Goal: Task Accomplishment & Management: Complete application form

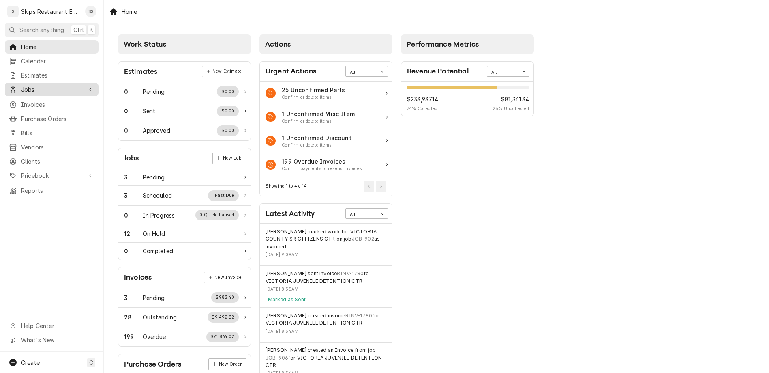
click at [21, 85] on span "Jobs" at bounding box center [51, 89] width 61 height 9
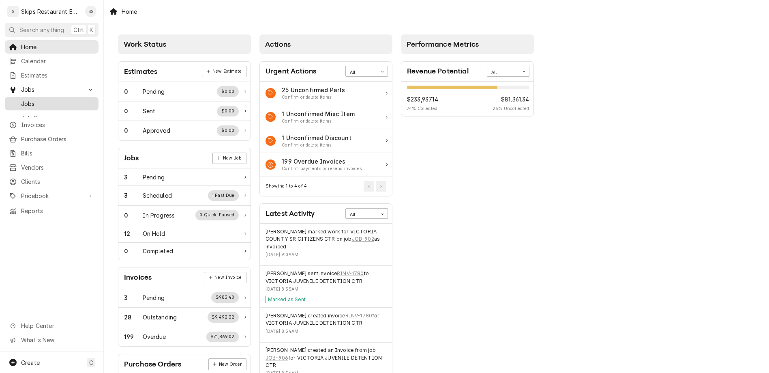
click at [21, 99] on span "Jobs" at bounding box center [57, 103] width 73 height 9
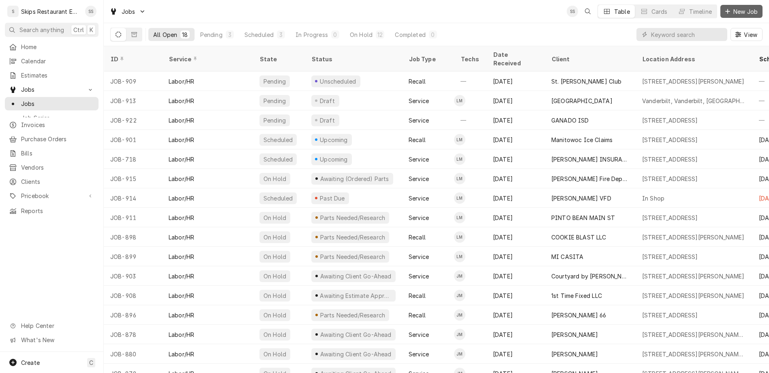
click at [747, 9] on span "New Job" at bounding box center [746, 11] width 28 height 9
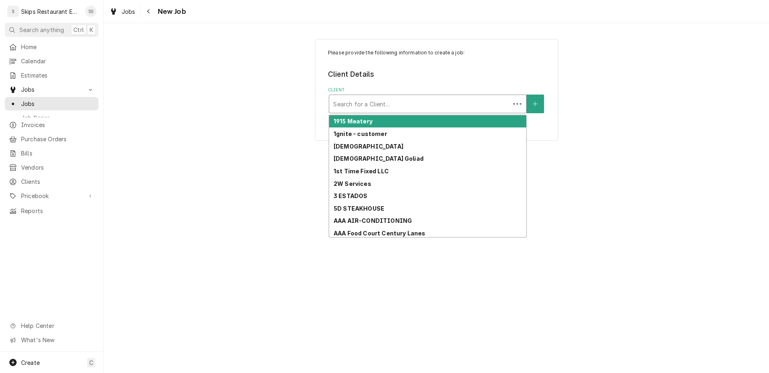
click at [466, 97] on div "Client" at bounding box center [419, 104] width 173 height 15
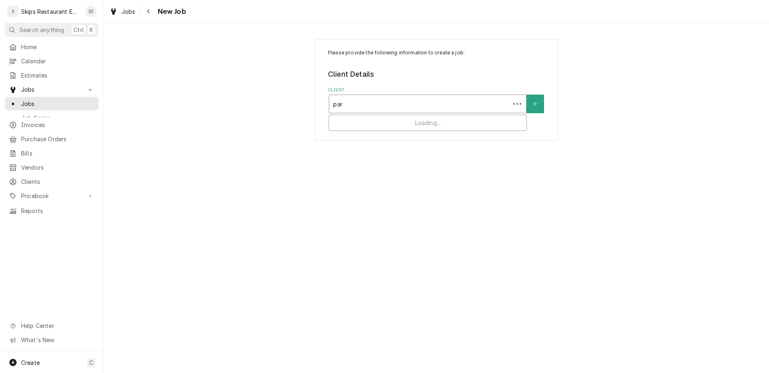
type input "para"
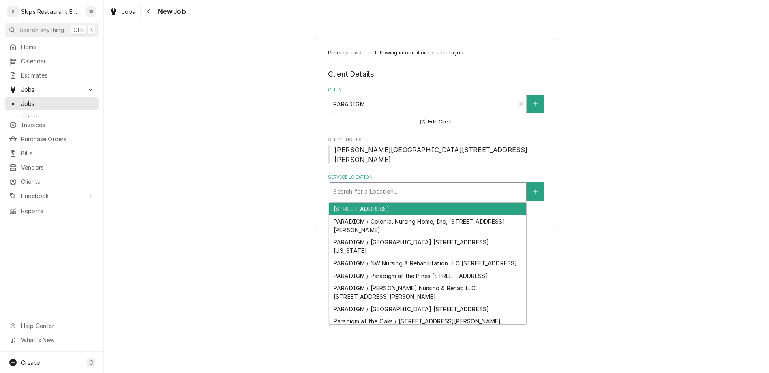
click at [402, 184] on div "Service Location" at bounding box center [427, 191] width 189 height 15
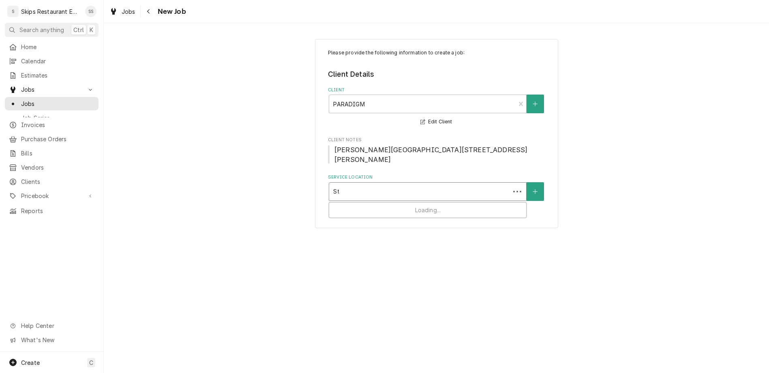
type input "Ste"
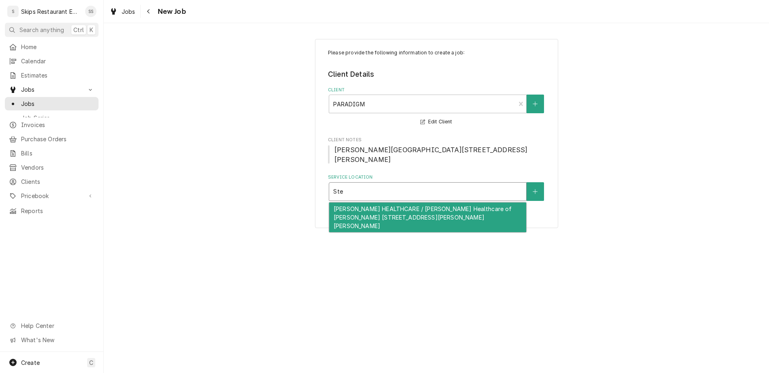
click at [393, 202] on div "STEVENS HEALTHCARE / Stevens Healthcare of Yoakum 204 Walter St, Yoakum, TX 779…" at bounding box center [427, 217] width 197 height 30
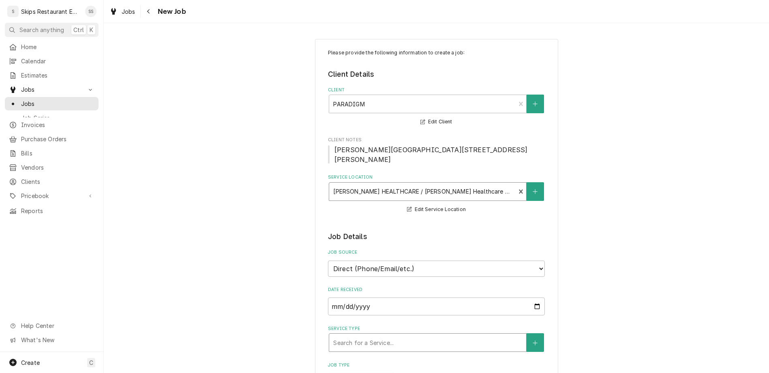
click at [443, 335] on div "Service Type" at bounding box center [427, 342] width 189 height 15
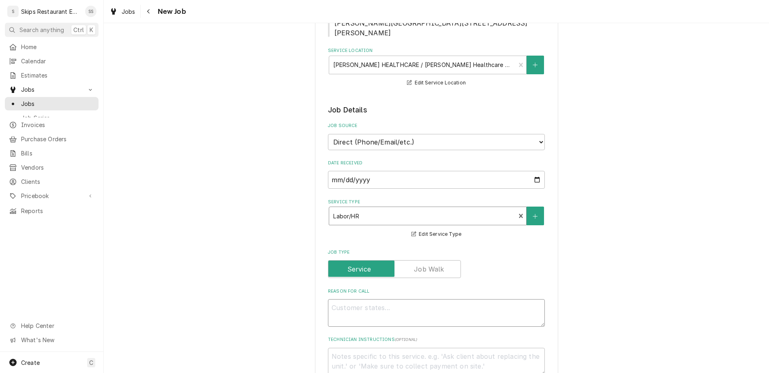
click at [369, 299] on textarea "Reason For Call" at bounding box center [436, 313] width 217 height 28
type textarea "x"
type textarea "C"
type textarea "x"
type textarea "Co"
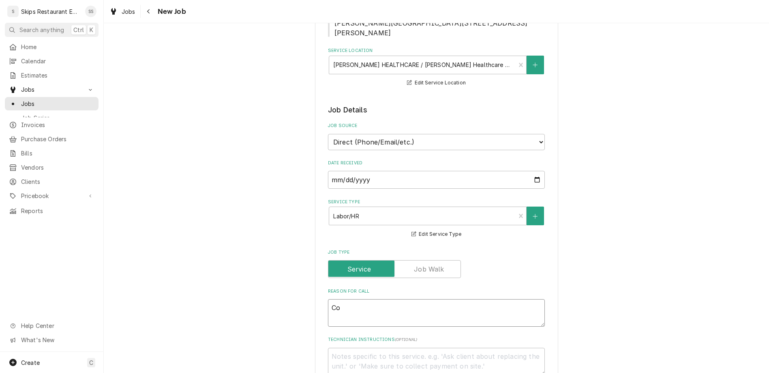
type textarea "x"
type textarea "Con"
type textarea "x"
type textarea "Conv"
type textarea "x"
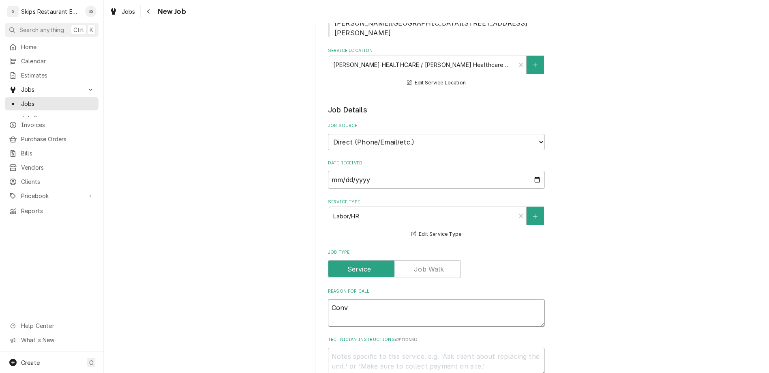
type textarea "Conve"
type textarea "x"
type textarea "Convet"
type textarea "x"
type textarea "Conveti"
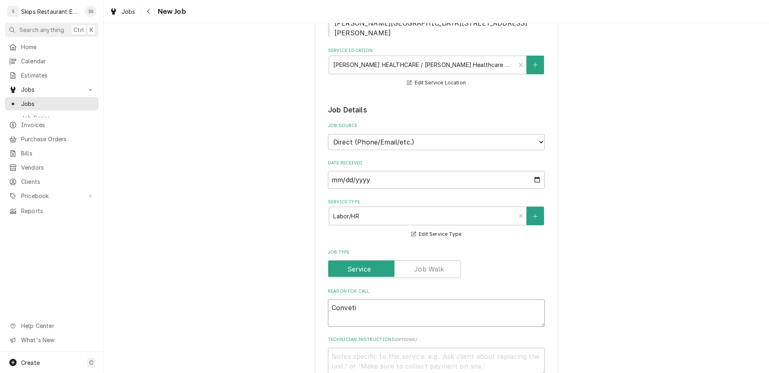
type textarea "x"
type textarea "Convet"
type textarea "x"
type textarea "Conve"
type textarea "x"
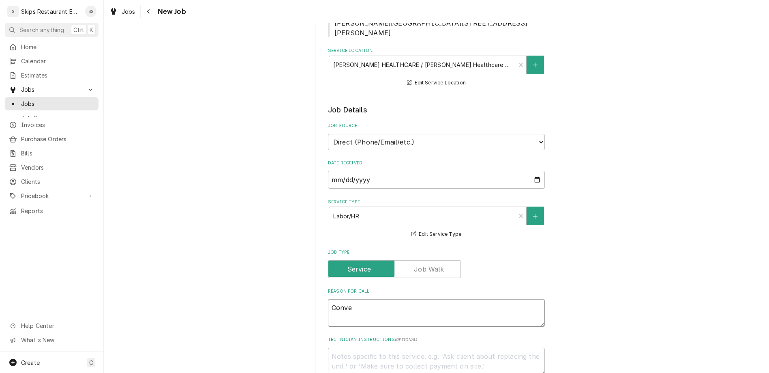
type textarea "Convec"
type textarea "x"
type textarea "Convect"
type textarea "x"
type textarea "Convecti"
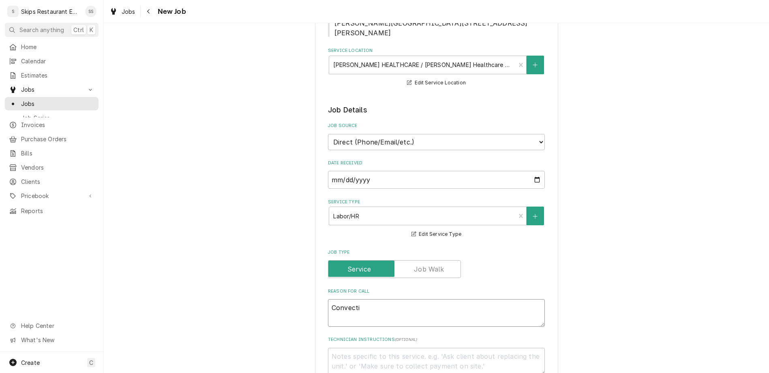
type textarea "x"
type textarea "Convectio"
type textarea "x"
type textarea "Convection"
type textarea "x"
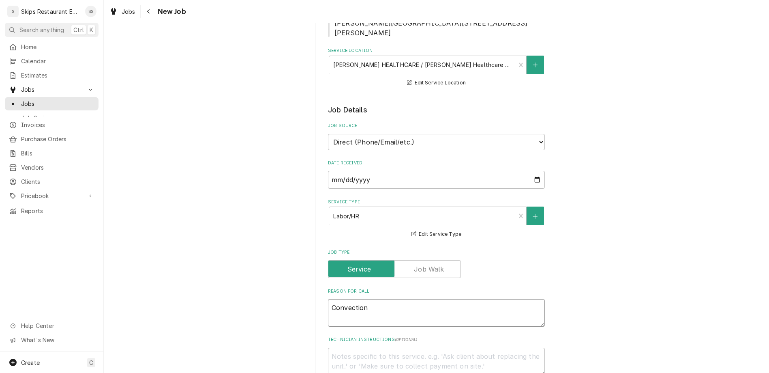
type textarea "Convection"
type textarea "x"
type textarea "Convection n"
type textarea "x"
type textarea "Convection no"
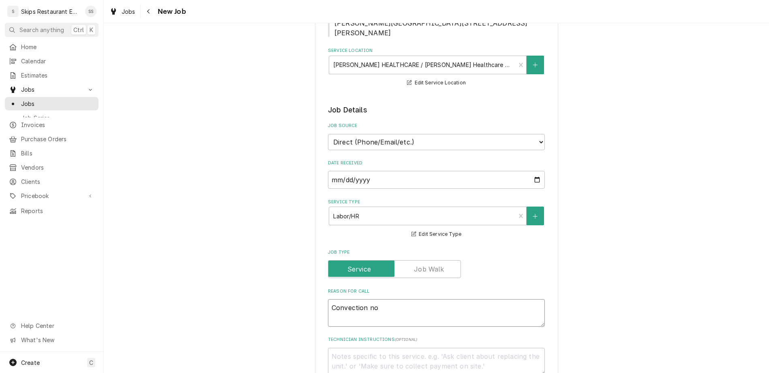
type textarea "x"
type textarea "Convection not"
type textarea "x"
type textarea "Convection not"
type textarea "x"
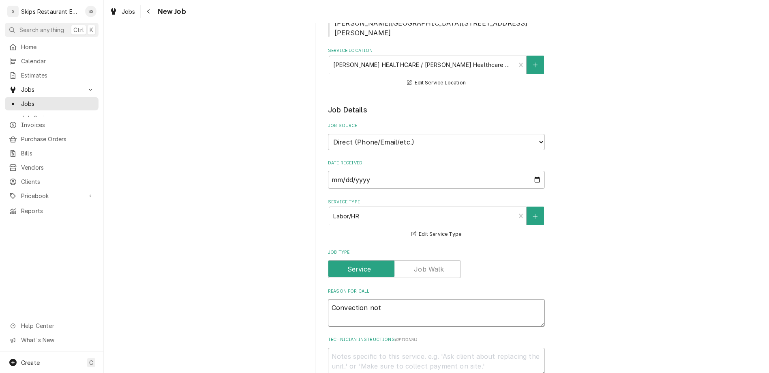
type textarea "Convection not l"
type textarea "x"
type textarea "Convection not li"
type textarea "x"
type textarea "Convection not lig"
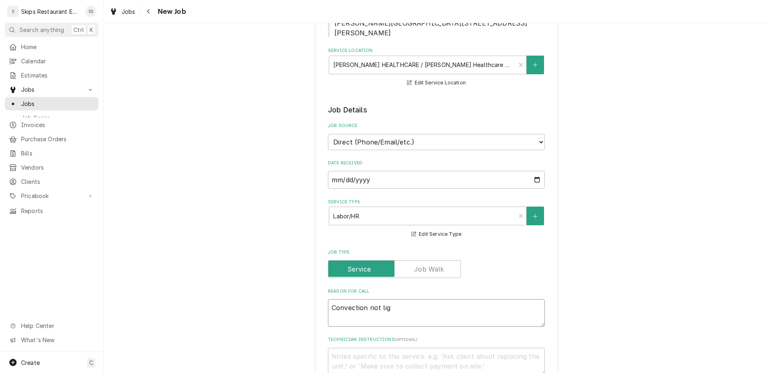
type textarea "x"
type textarea "Convection not ligh"
type textarea "x"
type textarea "Convection not light"
type textarea "x"
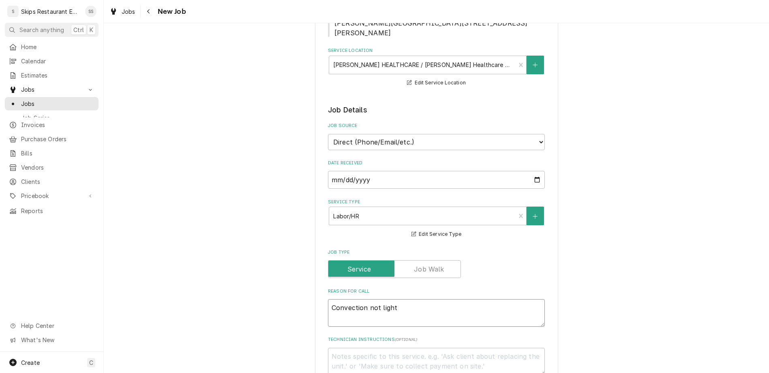
type textarea "Convection not lighti"
type textarea "x"
type textarea "Convection not lighting"
type textarea "x"
type textarea "Convection not lighting"
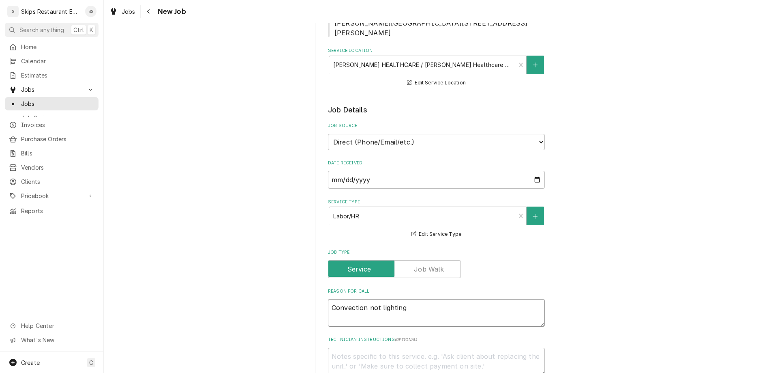
type textarea "x"
type textarea "Convection not lighting f"
type textarea "x"
type textarea "Convection not lighting fr"
type textarea "x"
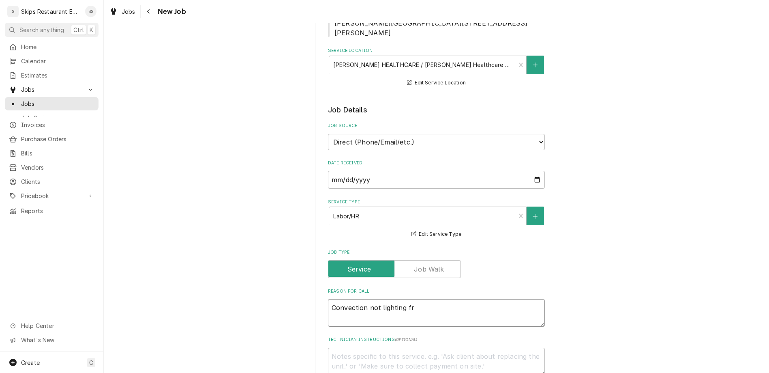
type textarea "Convection not lighting fro"
type textarea "x"
type textarea "Convection not lighting from"
type textarea "x"
type textarea "Convection not lighting from"
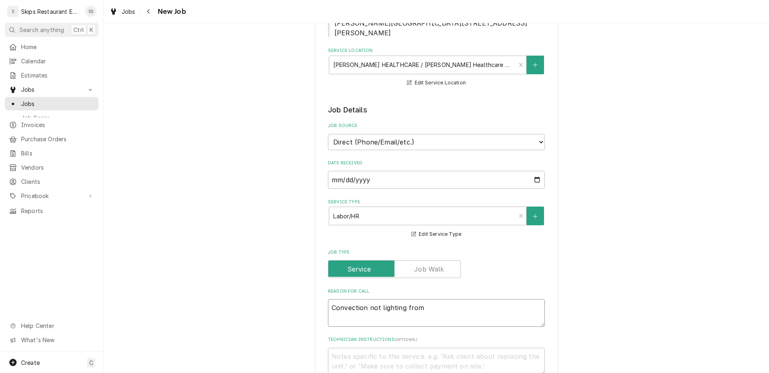
type textarea "x"
type textarea "Convection not lighting from p"
type textarea "x"
type textarea "Convection not lighting from pi"
type textarea "x"
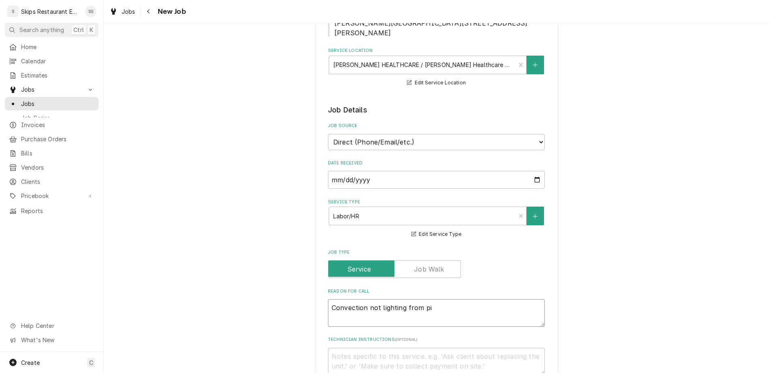
type textarea "Convection not lighting from pil"
type textarea "x"
type textarea "Convection not lighting from pilo"
type textarea "x"
type textarea "Convection not lighting from pilot"
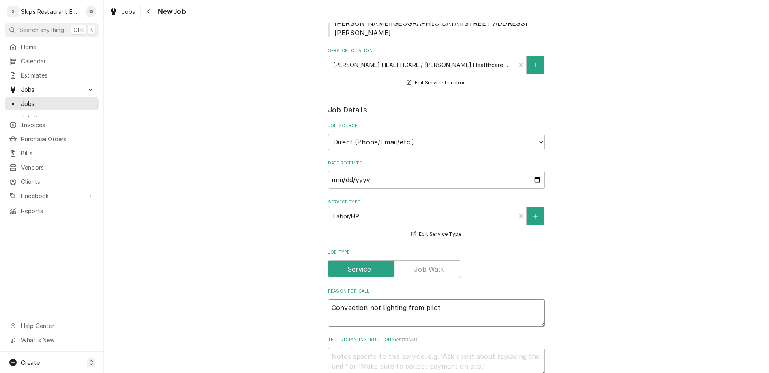
type textarea "x"
type textarea "Convection not lighting from pilot."
type textarea "x"
type textarea "Convection not lighting from pilot."
type textarea "x"
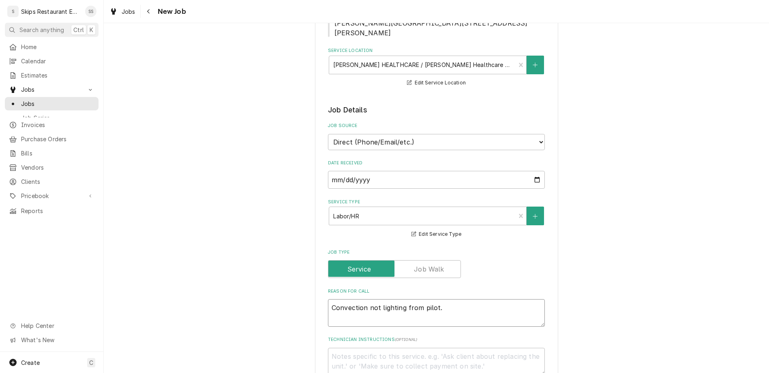
type textarea "Convection not lighting from pilot. I"
type textarea "x"
type textarea "Convection not lighting from pilot. If"
type textarea "x"
type textarea "Convection not lighting from pilot. If"
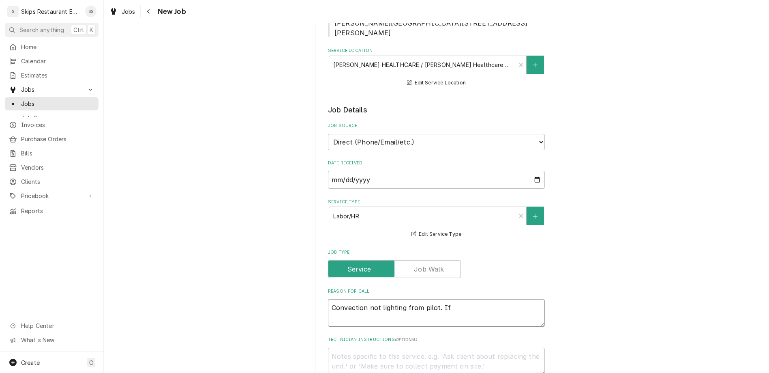
type textarea "x"
type textarea "Convection not lighting from pilot. If l"
type textarea "x"
type textarea "Convection not lighting from pilot. If li"
type textarea "x"
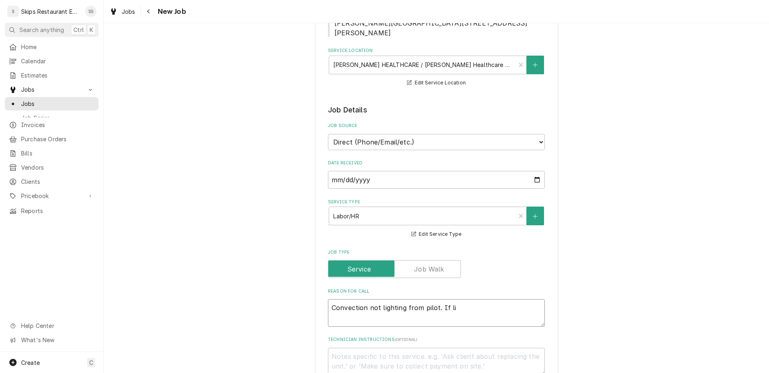
type textarea "Convection not lighting from pilot. If lit"
type textarea "x"
type textarea "Convection not lighting from pilot. If lit"
type textarea "x"
type textarea "Convection not lighting from pilot. If lit w"
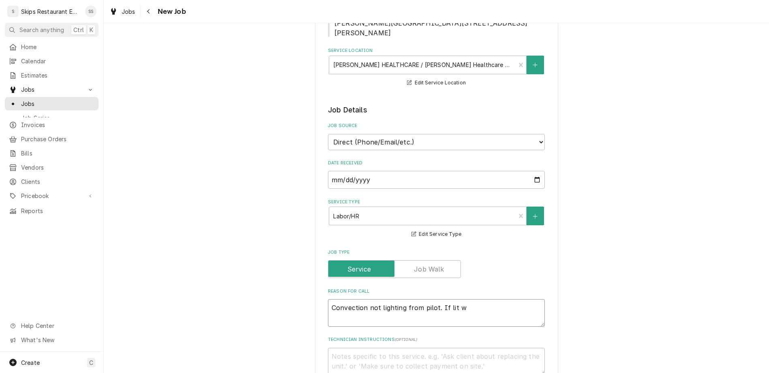
type textarea "x"
type textarea "Convection not lighting from pilot. If lit wi"
type textarea "x"
type textarea "Convection not lighting from pilot. If lit wit"
type textarea "x"
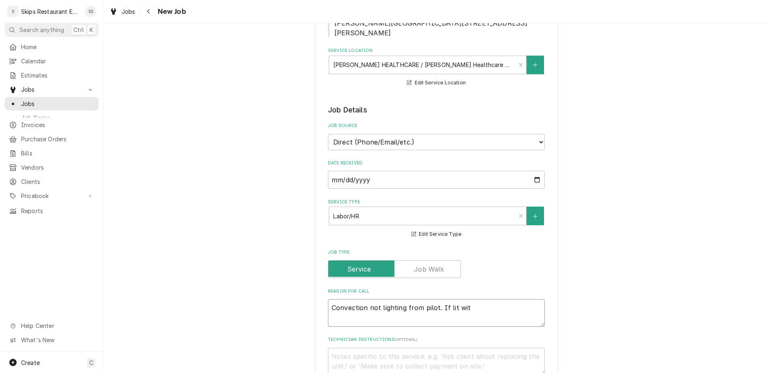
type textarea "Convection not lighting from pilot. If lit with"
type textarea "x"
type textarea "Convection not lighting from pilot. If lit with"
type textarea "x"
type textarea "Convection not lighting from pilot. If lit with l"
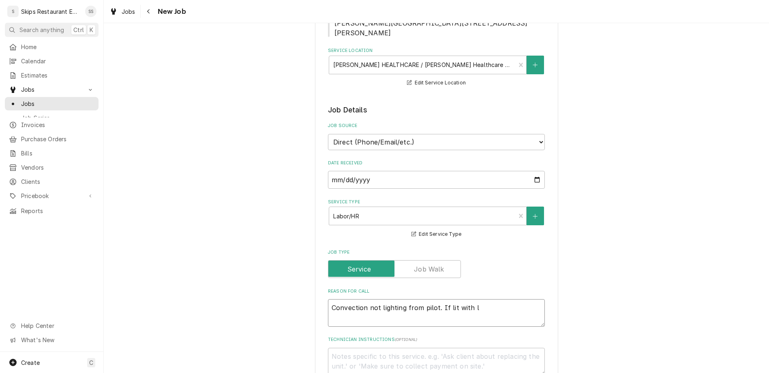
type textarea "x"
type textarea "Convection not lighting from pilot. If lit with li"
type textarea "x"
type textarea "Convection not lighting from pilot. If lit with lig"
type textarea "x"
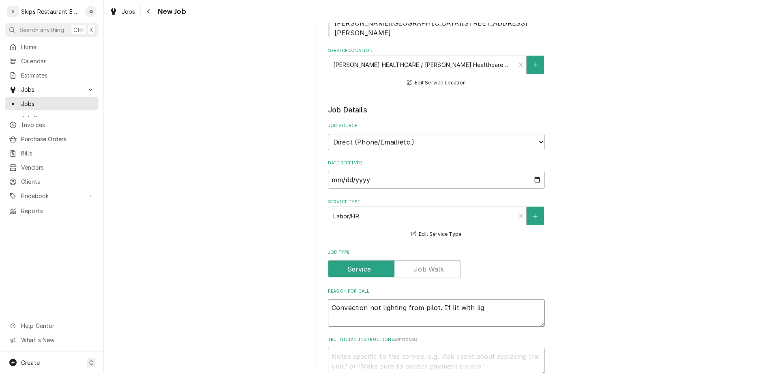
type textarea "Convection not lighting from pilot. If lit with ligh"
type textarea "x"
type textarea "Convection not lighting from pilot. If lit with light"
type textarea "x"
type textarea "Convection not lighting from pilot. If lit with lighte"
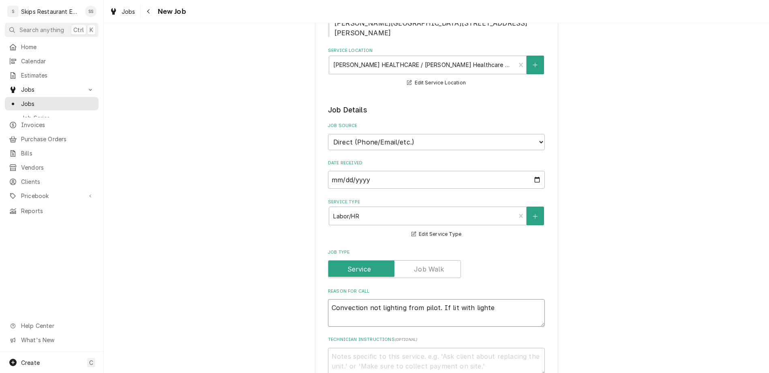
type textarea "x"
type textarea "Convection not lighting from pilot. If lit with lighter"
type textarea "x"
type textarea "Convection not lighting from pilot. If lit with lighter"
type textarea "x"
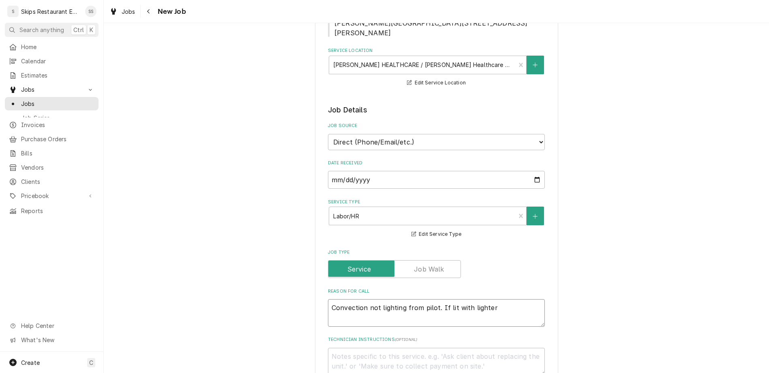
type textarea "Convection not lighting from pilot. If lit with lighter ,"
type textarea "x"
type textarea "Convection not lighting from pilot. If lit with lighter"
type textarea "x"
type textarea "Convection not lighting from pilot. If lit with lighter"
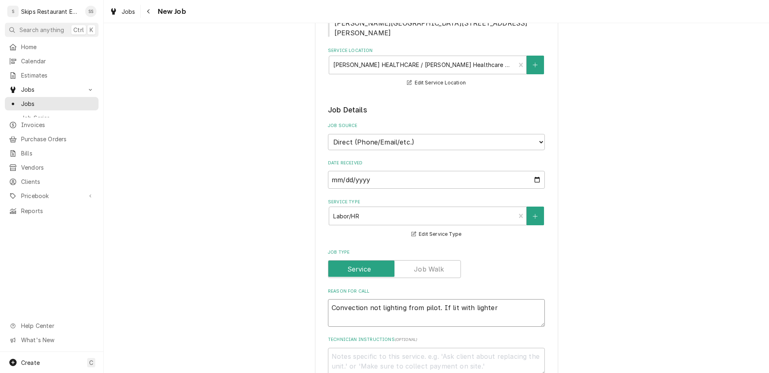
type textarea "x"
type textarea "Convection not lighting from pilot. If lit with lighter,"
type textarea "x"
type textarea "Convection not lighting from pilot. If lit with lighter,"
type textarea "x"
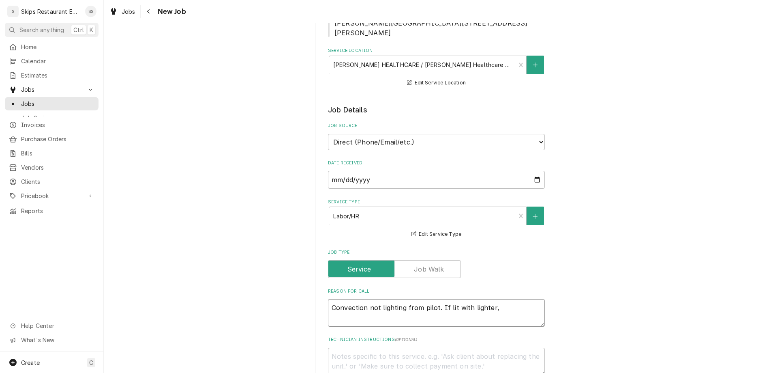
type textarea "Convection not lighting from pilot. If lit with lighter, i"
type textarea "x"
type textarea "Convection not lighting from pilot. If lit with lighter, it"
type textarea "x"
type textarea "Convection not lighting from pilot. If lit with lighter, it"
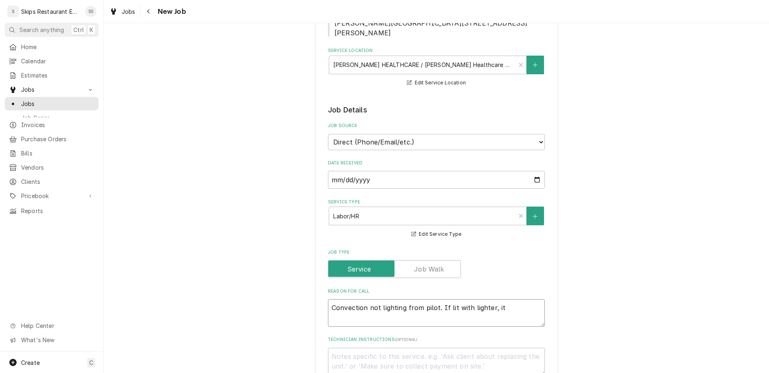
type textarea "x"
type textarea "Convection not lighting from pilot. If lit with lighter, it g"
type textarea "x"
type textarea "Convection not lighting from pilot. If lit with lighter, it go"
type textarea "x"
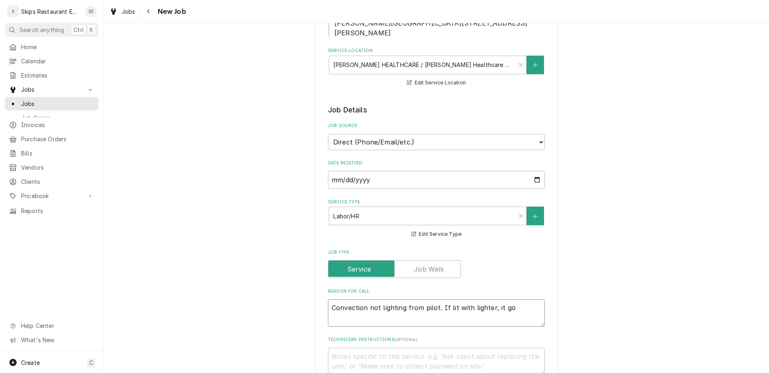
type textarea "Convection not lighting from pilot. If lit with lighter, it goe"
type textarea "x"
type textarea "Convection not lighting from pilot. If lit with lighter, it goes"
type textarea "x"
type textarea "Convection not lighting from pilot. If lit with lighter, it goes"
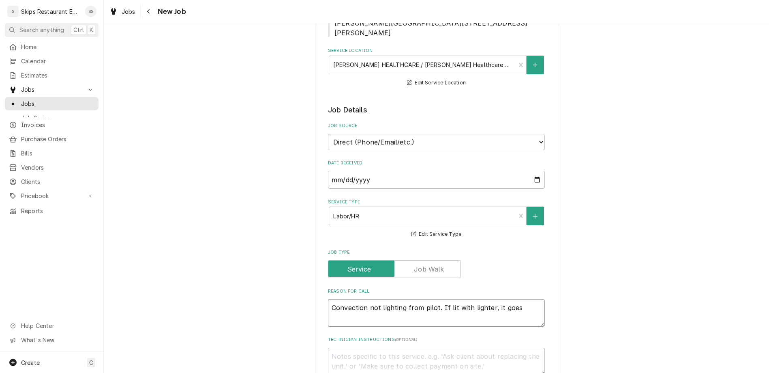
type textarea "x"
type textarea "Convection not lighting from pilot. If lit with lighter, it goes o"
type textarea "x"
type textarea "Convection not lighting from pilot. If lit with lighter, it goes ou"
type textarea "x"
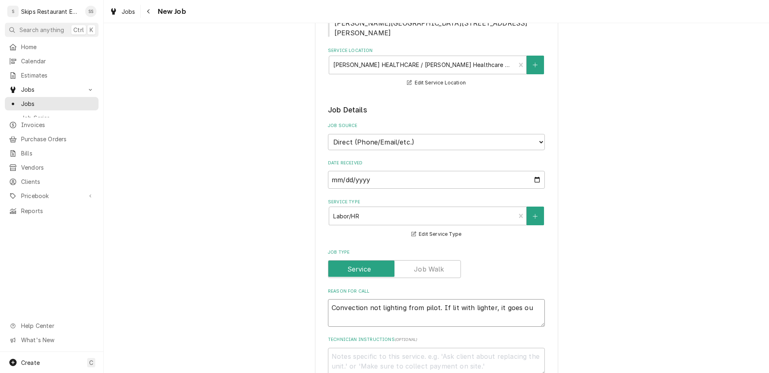
type textarea "Convection not lighting from pilot. If lit with lighter, it goes out"
type textarea "x"
type textarea "Convection not lighting from pilot. If lit with lighter, it goes out"
type textarea "x"
type textarea "Convection not lighting from pilot. If lit with lighter, it goes out a"
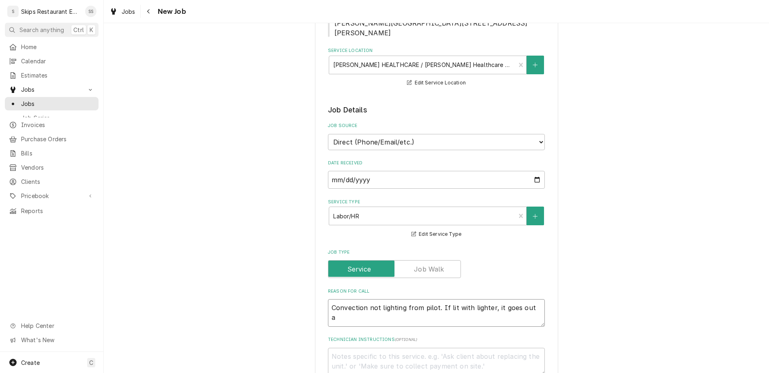
type textarea "x"
type textarea "Convection not lighting from pilot. If lit with lighter, it goes out as"
type textarea "x"
type textarea "Convection not lighting from pilot. If lit with lighter, it goes out as"
type textarea "x"
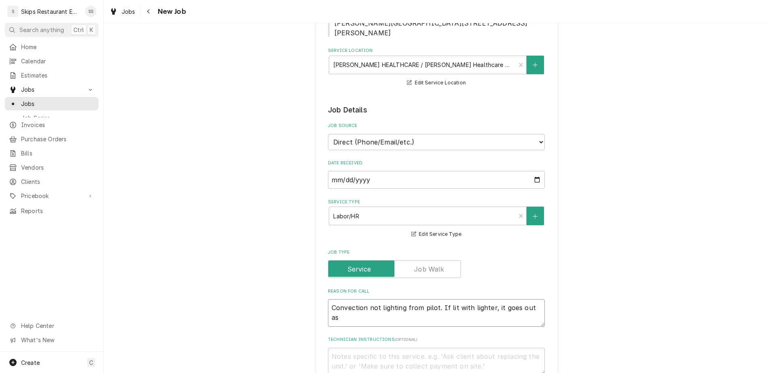
type textarea "Convection not lighting from pilot. If lit with lighter, it goes out as s"
type textarea "x"
type textarea "Convection not lighting from pilot. If lit with lighter, it goes out as so"
type textarea "x"
type textarea "Convection not lighting from pilot. If lit with lighter, it goes out as soo"
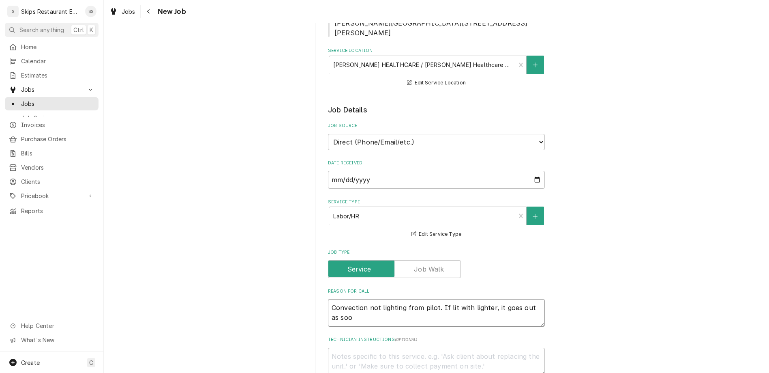
type textarea "x"
type textarea "Convection not lighting from pilot. If lit with lighter, it goes out as soon"
type textarea "x"
type textarea "Convection not lighting from pilot. If lit with lighter, it goes out as soon"
type textarea "x"
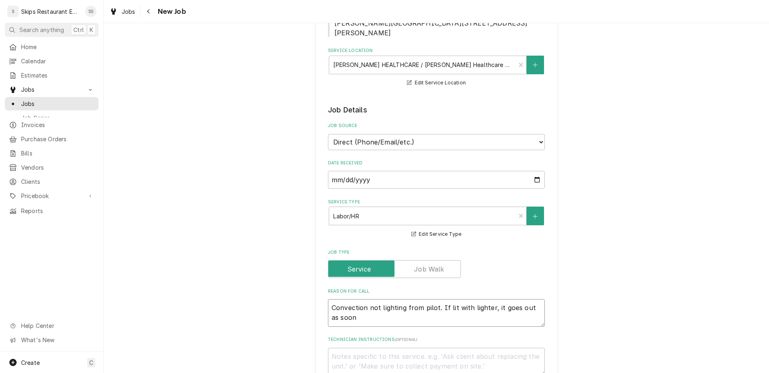
type textarea "Convection not lighting from pilot. If lit with lighter, it goes out as soon a"
type textarea "x"
type textarea "Convection not lighting from pilot. If lit with lighter, it goes out as soon as"
type textarea "x"
type textarea "Convection not lighting from pilot. If lit with lighter, it goes out as soon as"
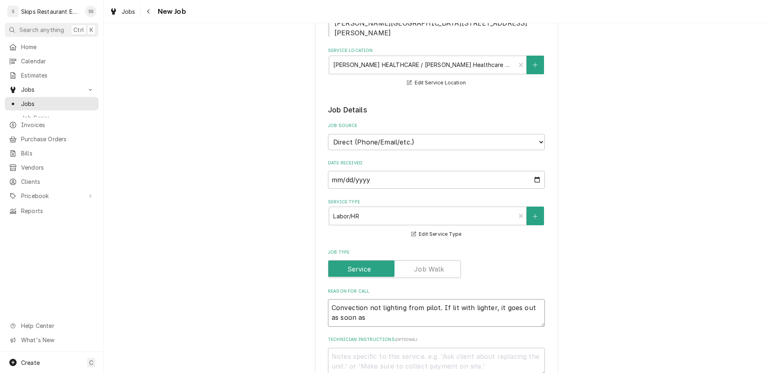
type textarea "x"
type textarea "Convection not lighting from pilot. If lit with lighter, it goes out as soon as…"
type textarea "x"
type textarea "Convection not lighting from pilot. If lit with lighter, it goes out as soon as…"
type textarea "x"
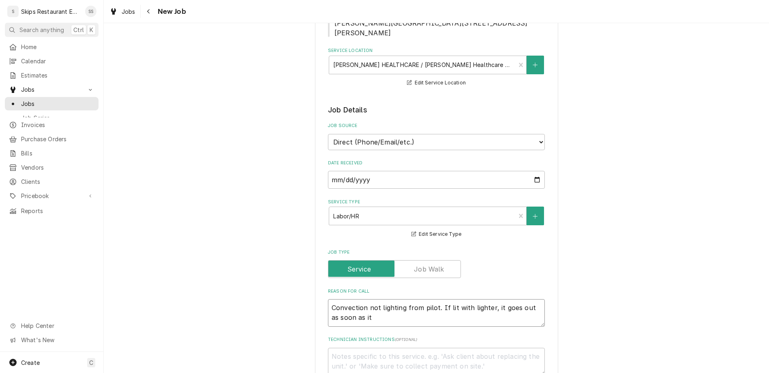
type textarea "Convection not lighting from pilot. If lit with lighter, it goes out as soon as…"
type textarea "x"
type textarea "Convection not lighting from pilot. If lit with lighter, it goes out as soon as…"
type textarea "x"
type textarea "Convection not lighting from pilot. If lit with lighter, it goes out as soon as…"
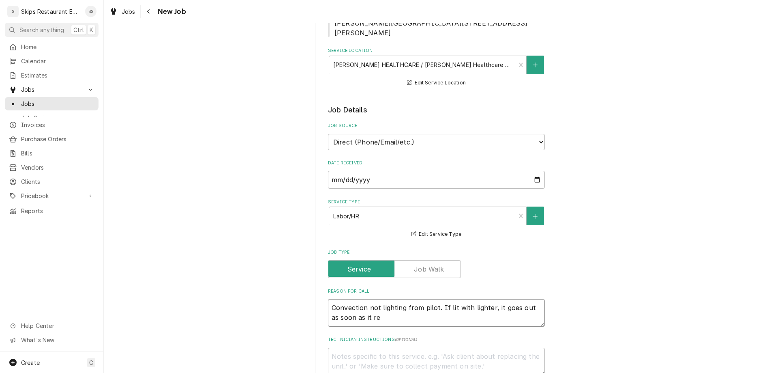
type textarea "x"
type textarea "Convection not lighting from pilot. If lit with lighter, it goes out as soon as…"
type textarea "x"
type textarea "Convection not lighting from pilot. If lit with lighter, it goes out as soon as…"
type textarea "x"
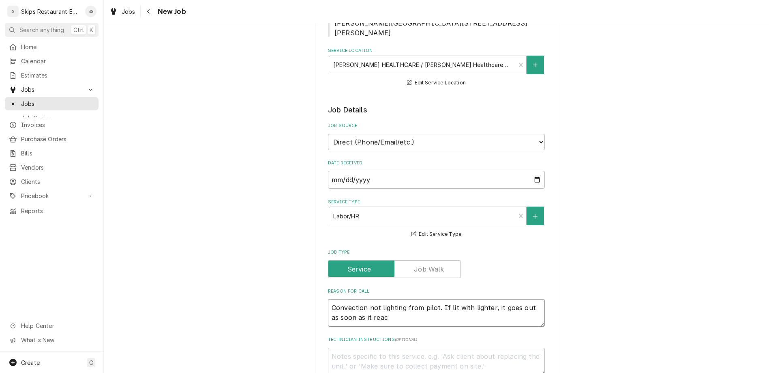
type textarea "Convection not lighting from pilot. If lit with lighter, it goes out as soon as…"
type textarea "x"
type textarea "Convection not lighting from pilot. If lit with lighter, it goes out as soon as…"
type textarea "x"
type textarea "Convection not lighting from pilot. If lit with lighter, it goes out as soon as…"
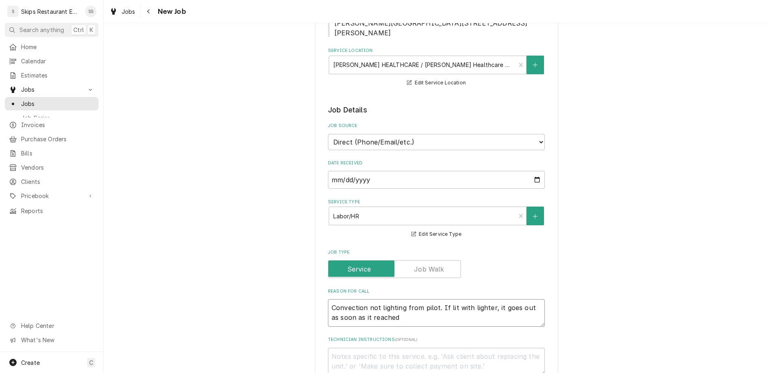
type textarea "x"
type textarea "Convection not lighting from pilot. If lit with lighter, it goes out as soon as…"
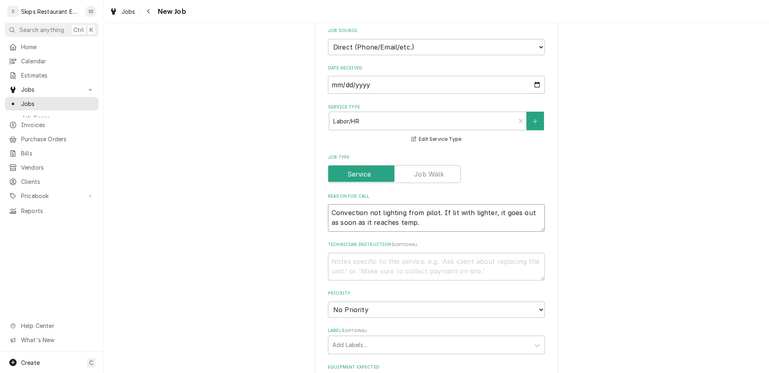
scroll to position [285, 0]
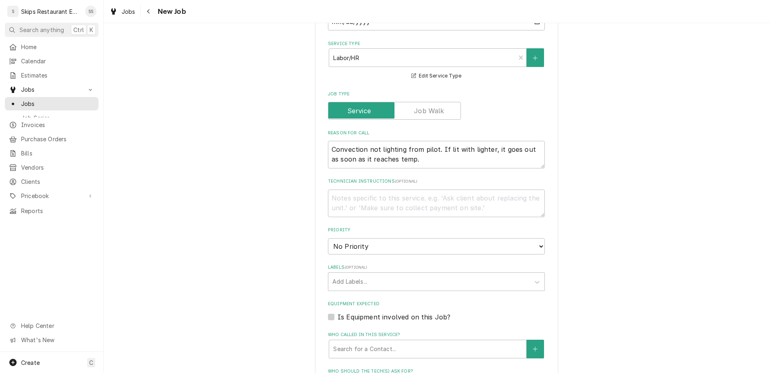
click at [341, 312] on label "Is Equipment involved on this Job?" at bounding box center [394, 317] width 113 height 10
click at [341, 312] on input "Equipment Expected" at bounding box center [446, 321] width 217 height 18
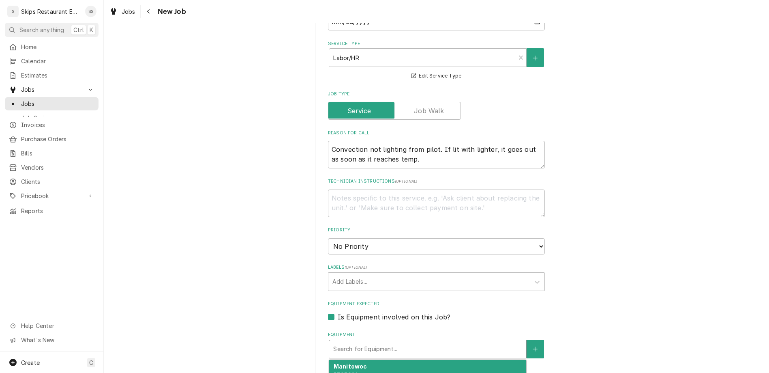
click at [390, 341] on div "Equipment" at bounding box center [427, 348] width 189 height 15
click at [527, 339] on button "Equipment" at bounding box center [535, 348] width 17 height 19
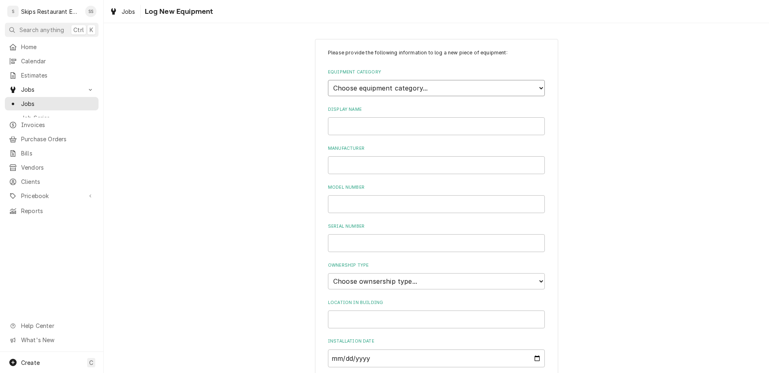
click at [328, 80] on select "Choose equipment category... Cooking Equipment Fryers Ice Machines Ovens and Ra…" at bounding box center [436, 88] width 217 height 16
click option "Ovens and Ranges" at bounding box center [0, 0] width 0 height 0
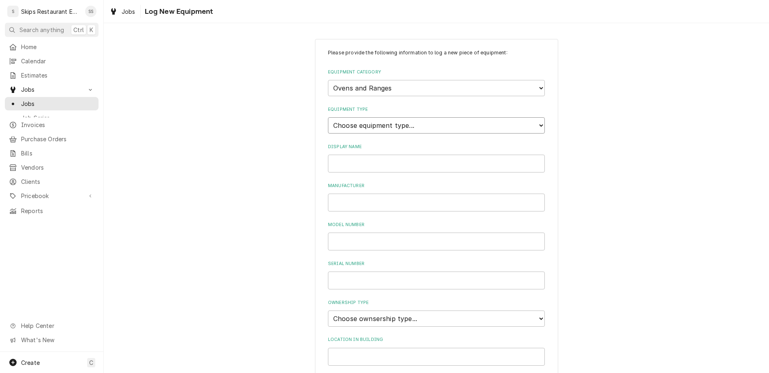
click at [328, 117] on select "Choose equipment type... Combi Oven Convection Oven Countertop Electric Range C…" at bounding box center [436, 125] width 217 height 16
click option "Convection Oven" at bounding box center [0, 0] width 0 height 0
click at [359, 154] on input "Display Name" at bounding box center [436, 163] width 217 height 18
click at [357, 193] on input "Manufacturer" at bounding box center [436, 202] width 217 height 18
click at [357, 232] on input "Model Number" at bounding box center [436, 241] width 217 height 18
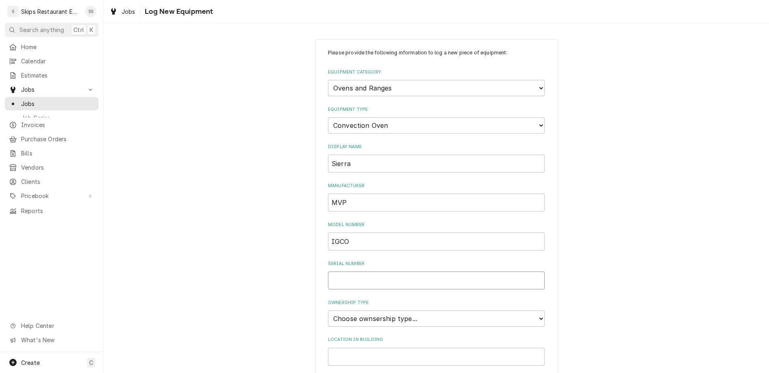
paste input "220615883"
click at [328, 310] on select "Choose ownsership type... Unknown Owned Leased Rented" at bounding box center [436, 318] width 217 height 16
click option "Owned" at bounding box center [0, 0] width 0 height 0
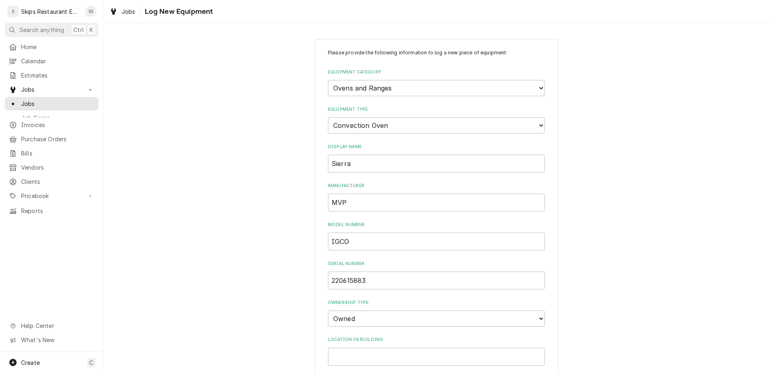
scroll to position [38, 0]
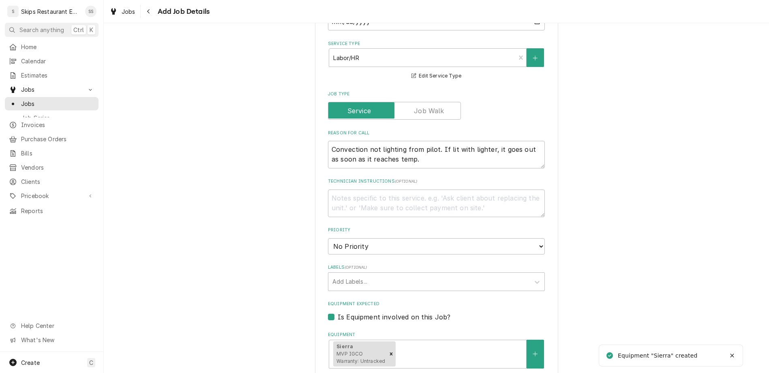
scroll to position [316, 0]
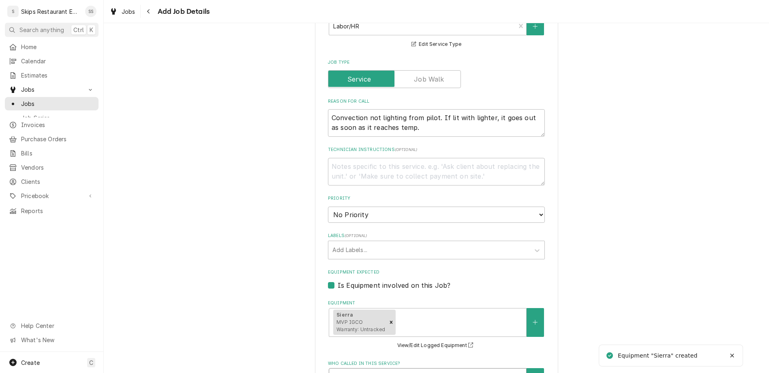
click at [366, 370] on div "Who called in this service?" at bounding box center [427, 377] width 189 height 15
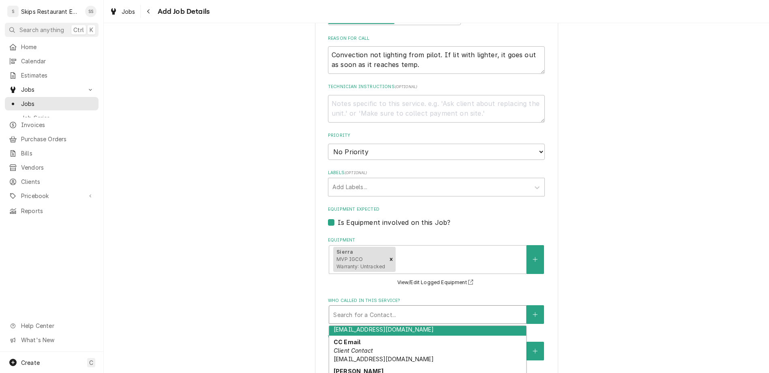
scroll to position [156, 0]
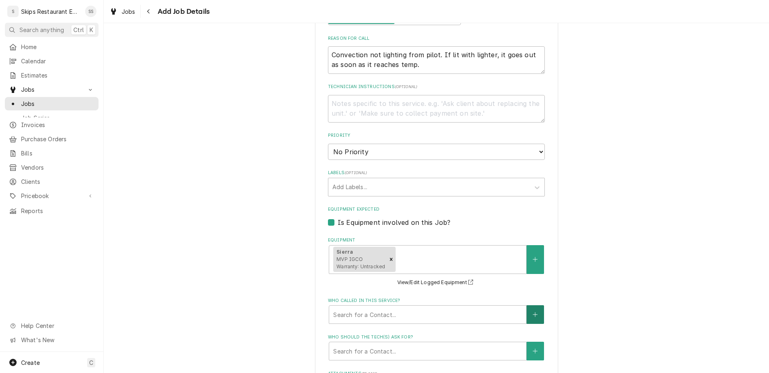
click at [533, 311] on icon "Create New Contact" at bounding box center [535, 314] width 5 height 6
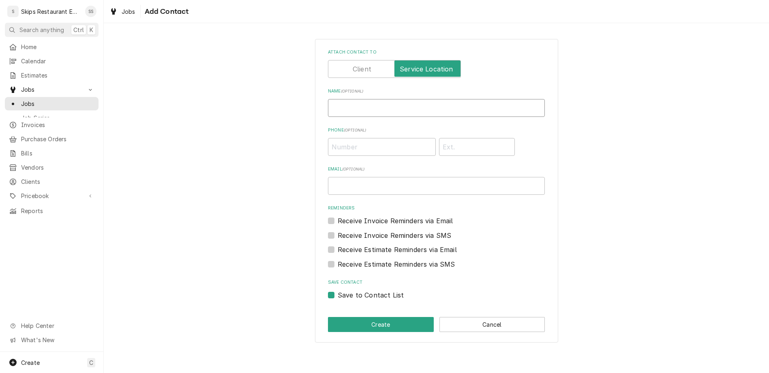
click at [379, 99] on input "Name ( optional )" at bounding box center [436, 108] width 217 height 18
click at [371, 138] on input "Phone ( optional )" at bounding box center [382, 147] width 108 height 18
click at [382, 317] on button "Create" at bounding box center [381, 324] width 106 height 15
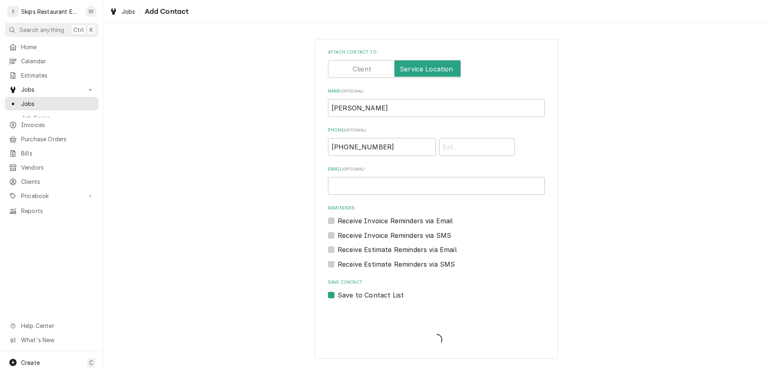
scroll to position [379, 0]
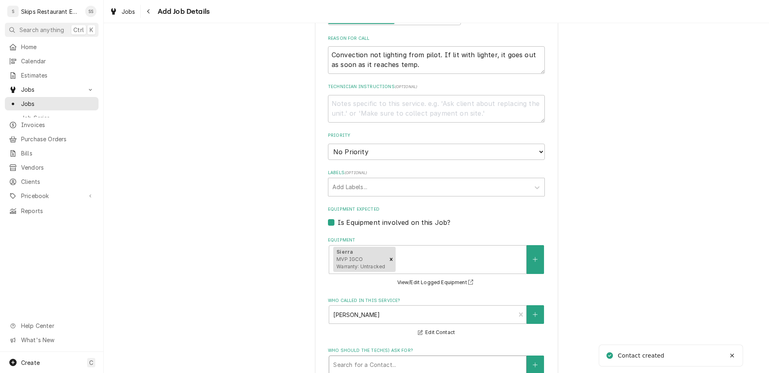
click at [368, 357] on div "Who should the tech(s) ask for?" at bounding box center [427, 364] width 189 height 15
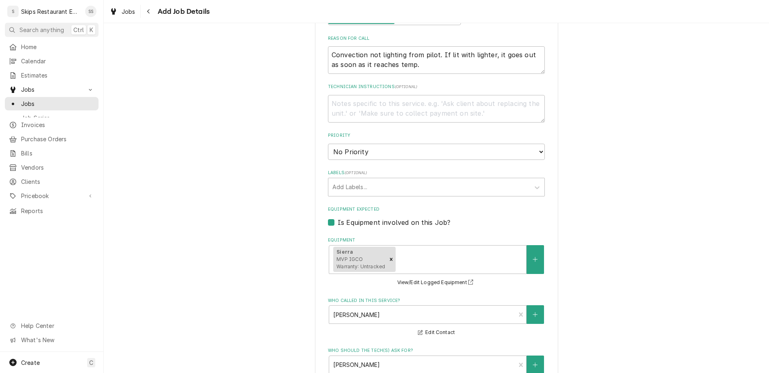
click option "9:30 AM" at bounding box center [0, 0] width 0 height 0
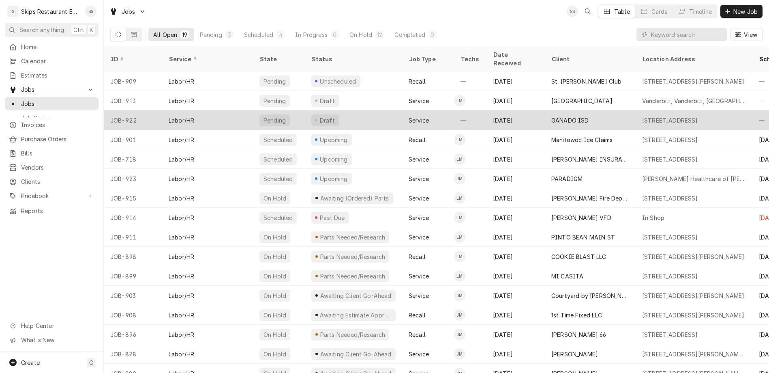
click at [319, 116] on div "Draft" at bounding box center [327, 120] width 17 height 9
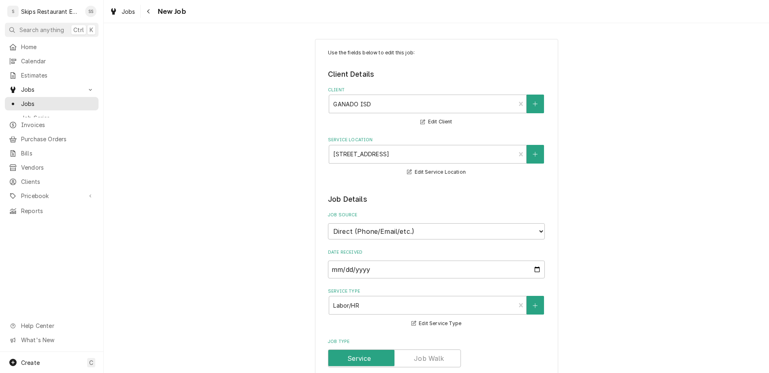
type textarea "x"
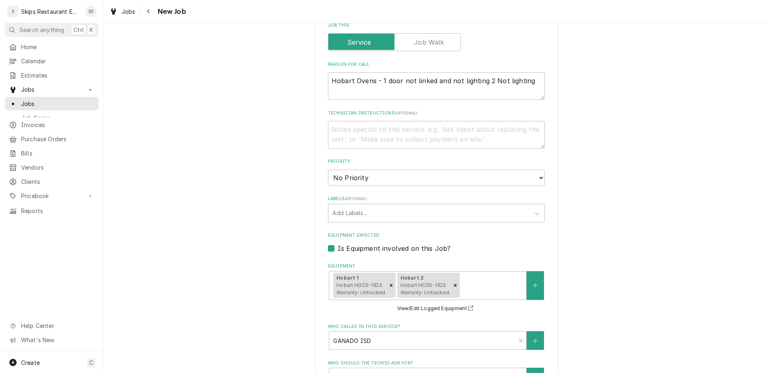
scroll to position [316, 0]
type input "2025-09-18"
type textarea "x"
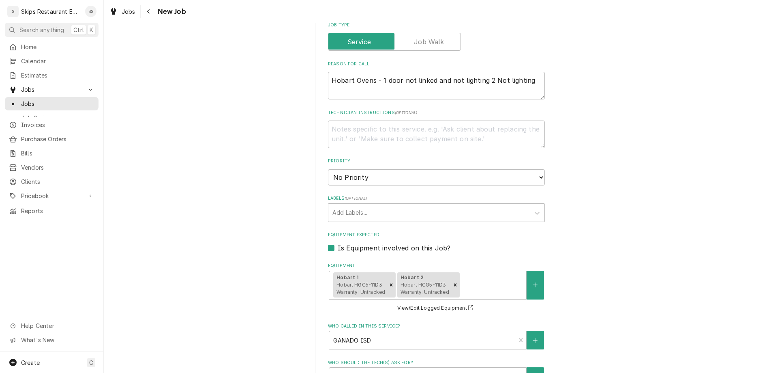
select select "09:30:00"
click option "9:30 AM" at bounding box center [0, 0] width 0 height 0
type textarea "x"
type input "2"
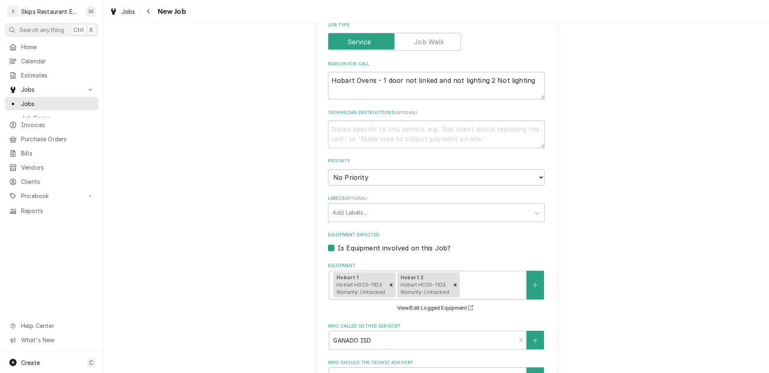
type textarea "x"
type input "2"
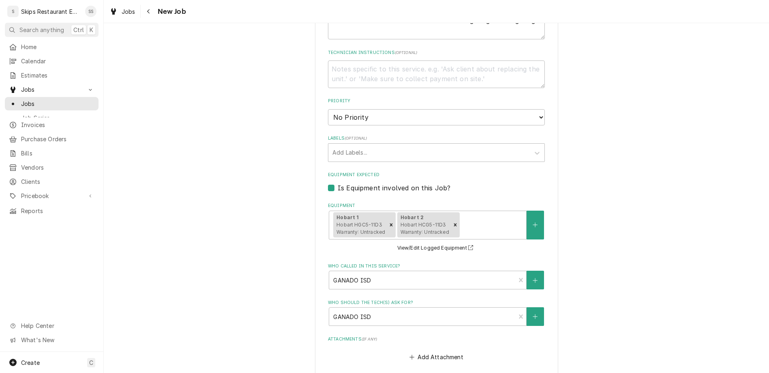
scroll to position [378, 0]
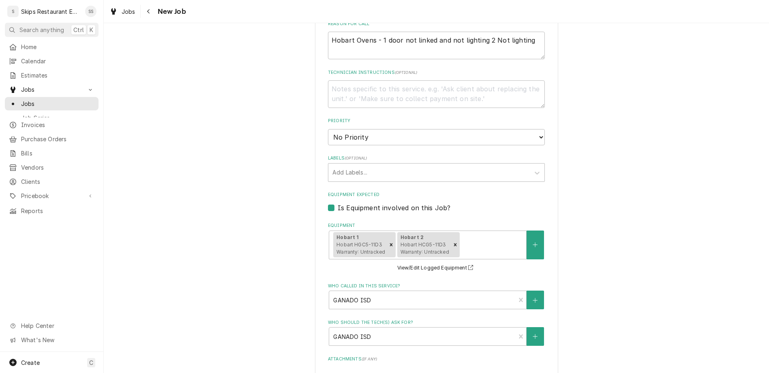
type textarea "x"
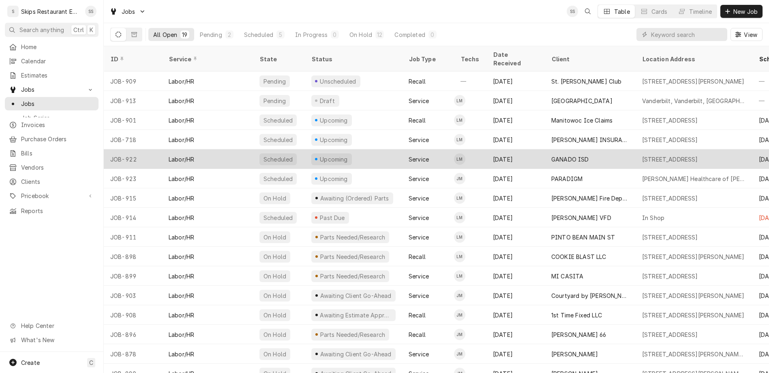
click at [551, 155] on div "GANADO ISD" at bounding box center [570, 159] width 38 height 9
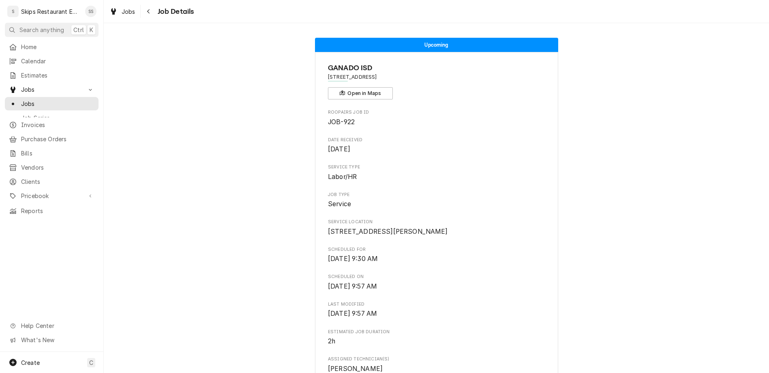
scroll to position [190, 0]
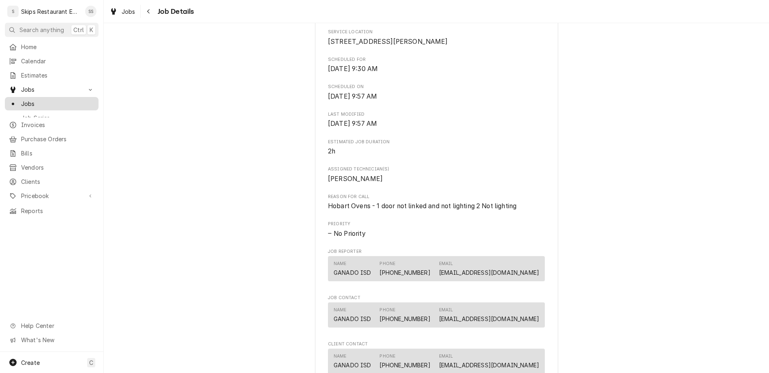
click at [21, 99] on span "Jobs" at bounding box center [57, 103] width 73 height 9
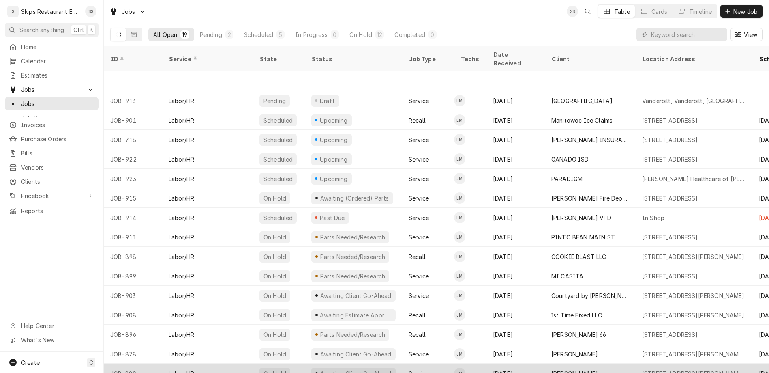
scroll to position [51, 0]
